Goal: Task Accomplishment & Management: Manage account settings

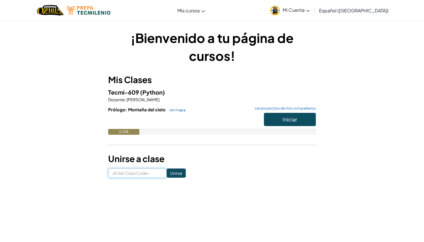
click at [154, 171] on input at bounding box center [137, 173] width 59 height 10
click at [298, 118] on button "Iniciar" at bounding box center [290, 119] width 52 height 13
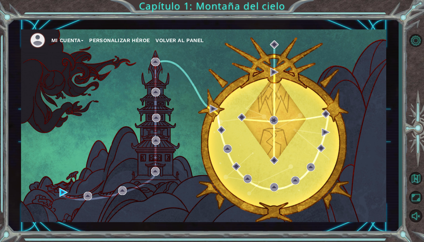
click at [81, 195] on div "Mi Cuenta Personalizar héroe Volver al panel" at bounding box center [203, 125] width 365 height 193
click at [84, 195] on img at bounding box center [88, 196] width 8 height 8
click at [131, 36] on button "Personalizar héroe" at bounding box center [119, 40] width 61 height 9
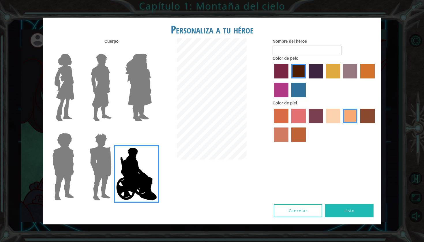
click at [68, 70] on img at bounding box center [64, 87] width 24 height 72
click at [76, 50] on input "Hero Connie" at bounding box center [76, 50] width 0 height 0
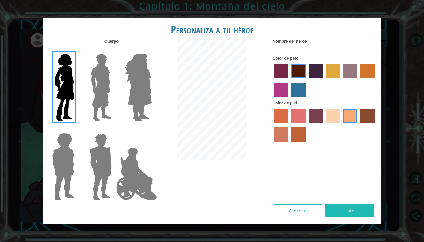
click at [339, 78] on label "tulip tree hair color" at bounding box center [333, 71] width 14 height 14
click at [324, 81] on input "tulip tree hair color" at bounding box center [324, 81] width 0 height 0
drag, startPoint x: 317, startPoint y: 78, endPoint x: 311, endPoint y: 78, distance: 5.5
click at [316, 78] on label "hot purple hair color" at bounding box center [316, 71] width 14 height 14
click at [307, 81] on input "hot purple hair color" at bounding box center [307, 81] width 0 height 0
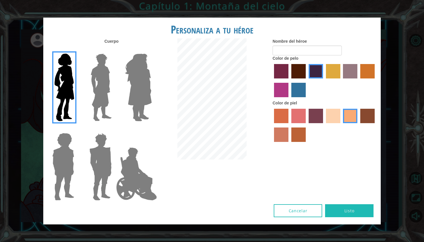
click at [301, 78] on label "maroon hair color" at bounding box center [298, 71] width 14 height 14
click at [289, 81] on input "maroon hair color" at bounding box center [289, 81] width 0 height 0
click at [333, 122] on label "sandy beach skin color" at bounding box center [333, 116] width 14 height 14
click at [324, 125] on input "sandy beach skin color" at bounding box center [324, 125] width 0 height 0
click at [275, 139] on label "burning sand skin color" at bounding box center [281, 135] width 14 height 14
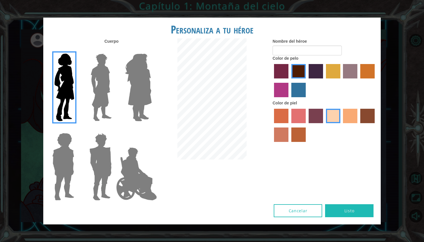
click at [376, 125] on input "burning sand skin color" at bounding box center [376, 125] width 0 height 0
click at [370, 123] on label "karma skin color" at bounding box center [367, 116] width 14 height 14
click at [358, 125] on input "karma skin color" at bounding box center [358, 125] width 0 height 0
click at [281, 121] on label "sorbus skin color" at bounding box center [281, 116] width 14 height 14
click at [272, 125] on input "sorbus skin color" at bounding box center [272, 125] width 0 height 0
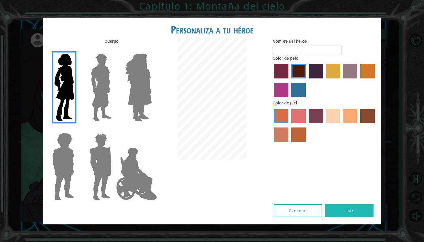
click at [338, 123] on label "sandy beach skin color" at bounding box center [333, 116] width 14 height 14
click at [324, 125] on input "sandy beach skin color" at bounding box center [324, 125] width 0 height 0
click at [347, 123] on label "tacao skin color" at bounding box center [350, 116] width 14 height 14
click at [341, 125] on input "tacao skin color" at bounding box center [341, 125] width 0 height 0
click at [334, 122] on label "sandy beach skin color" at bounding box center [333, 116] width 14 height 14
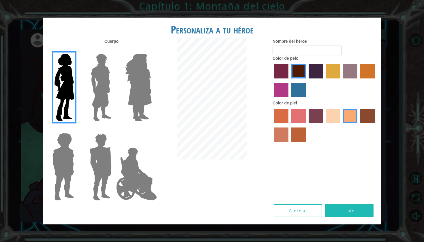
click at [324, 125] on input "sandy beach skin color" at bounding box center [324, 125] width 0 height 0
click at [346, 123] on label "tacao skin color" at bounding box center [350, 116] width 14 height 14
click at [341, 125] on input "tacao skin color" at bounding box center [341, 125] width 0 height 0
click at [334, 117] on label "sandy beach skin color" at bounding box center [333, 116] width 14 height 14
click at [324, 125] on input "sandy beach skin color" at bounding box center [324, 125] width 0 height 0
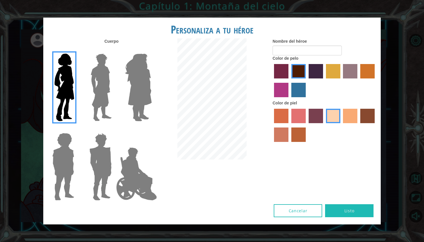
click at [331, 204] on button "Listo" at bounding box center [349, 210] width 48 height 13
type input "Anaaaaaaa"
click at [350, 205] on button "Listo" at bounding box center [349, 210] width 48 height 13
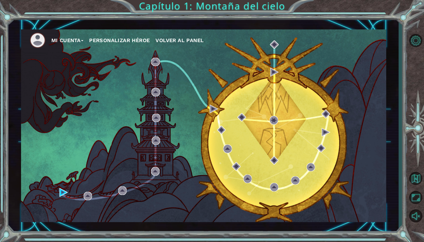
click at [123, 46] on ul "Mi Cuenta Personalizar héroe Volver al panel" at bounding box center [208, 40] width 357 height 16
click at [123, 44] on button "Personalizar héroe" at bounding box center [119, 40] width 61 height 9
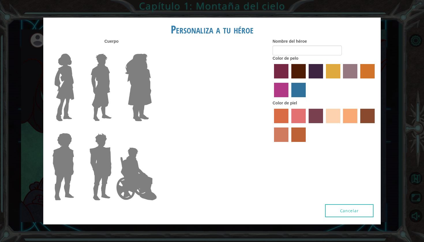
type input "Anaaaaaaa"
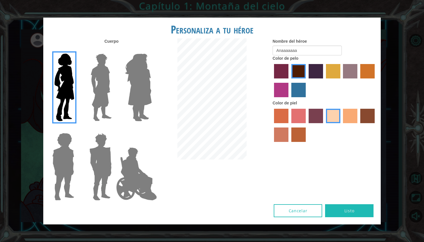
click at [335, 207] on button "Listo" at bounding box center [349, 210] width 48 height 13
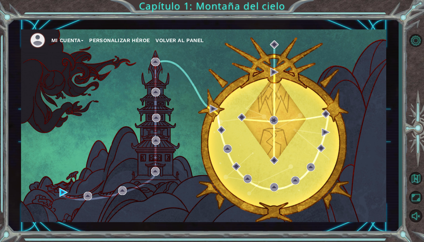
click at [33, 41] on img at bounding box center [38, 40] width 16 height 16
click at [74, 40] on button "Mi Cuenta" at bounding box center [67, 40] width 32 height 9
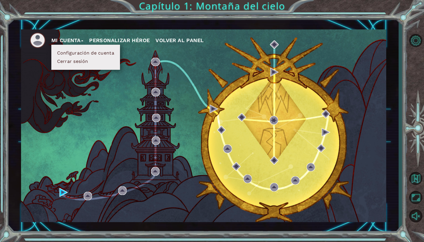
click at [83, 123] on div "Mi Cuenta Configuración de cuenta Cerrar sesión Personalizar héroe Volver al pa…" at bounding box center [203, 125] width 365 height 193
